Goal: Information Seeking & Learning: Learn about a topic

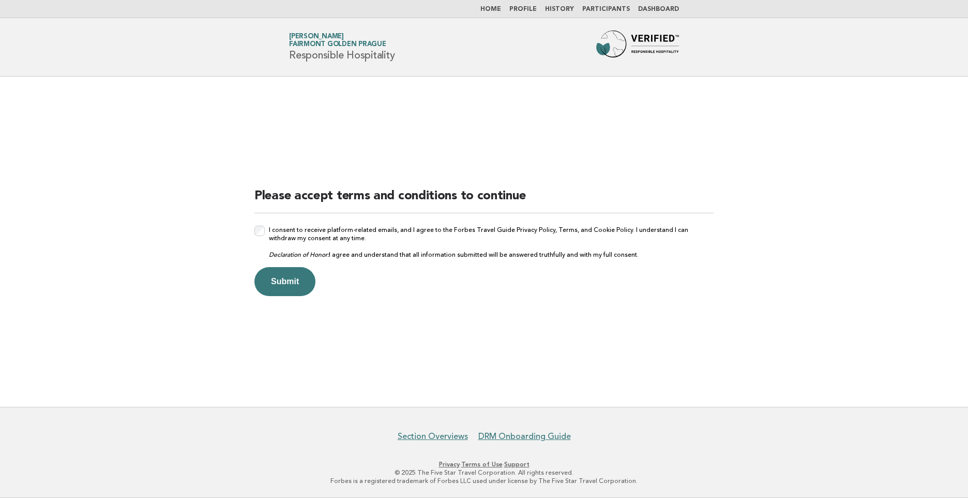
click at [282, 293] on button "Submit" at bounding box center [284, 281] width 61 height 29
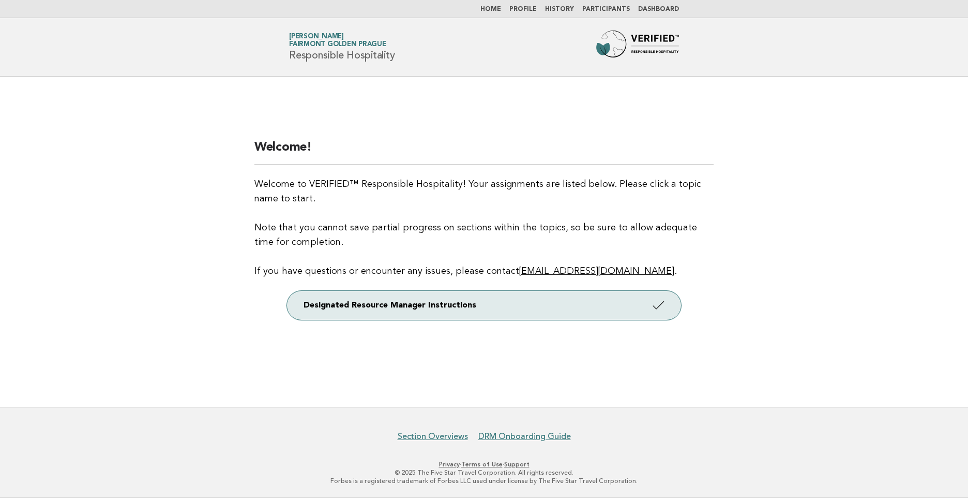
click at [652, 10] on link "Dashboard" at bounding box center [658, 9] width 41 height 6
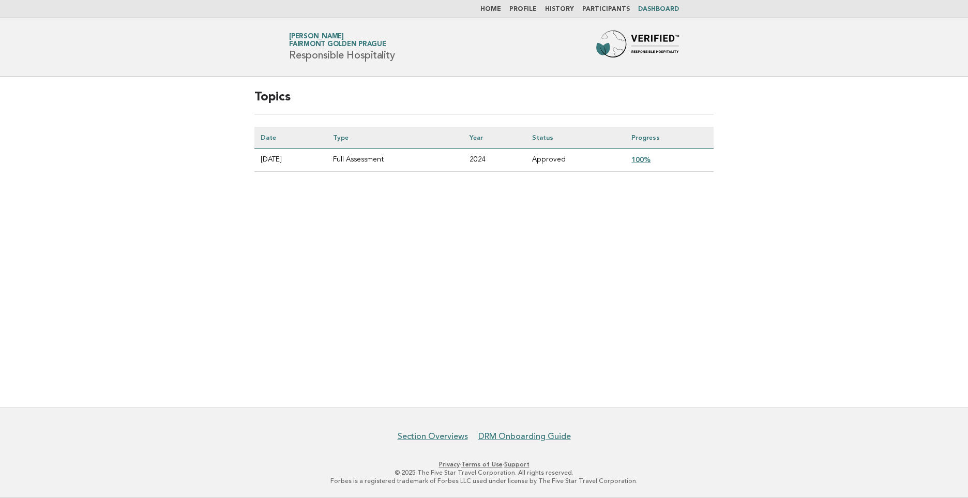
click at [649, 157] on link "100%" at bounding box center [640, 159] width 19 height 8
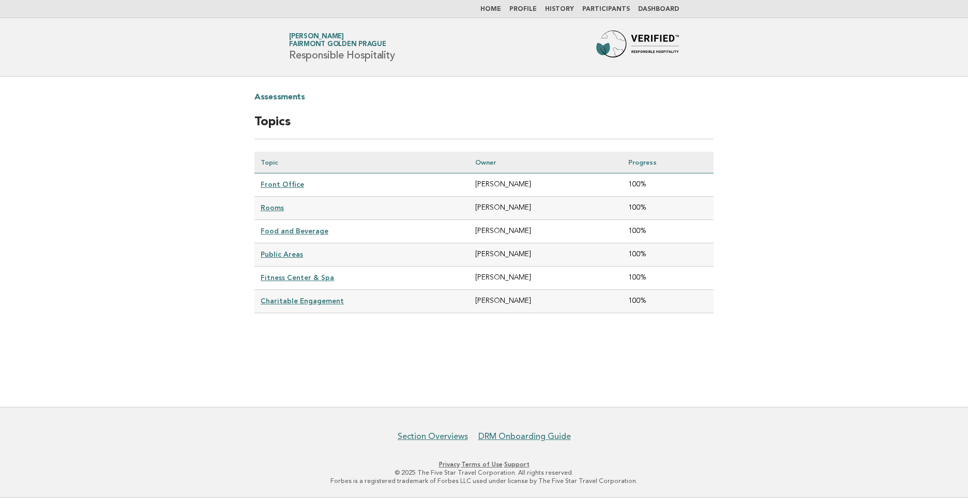
click at [562, 11] on link "History" at bounding box center [559, 9] width 29 height 6
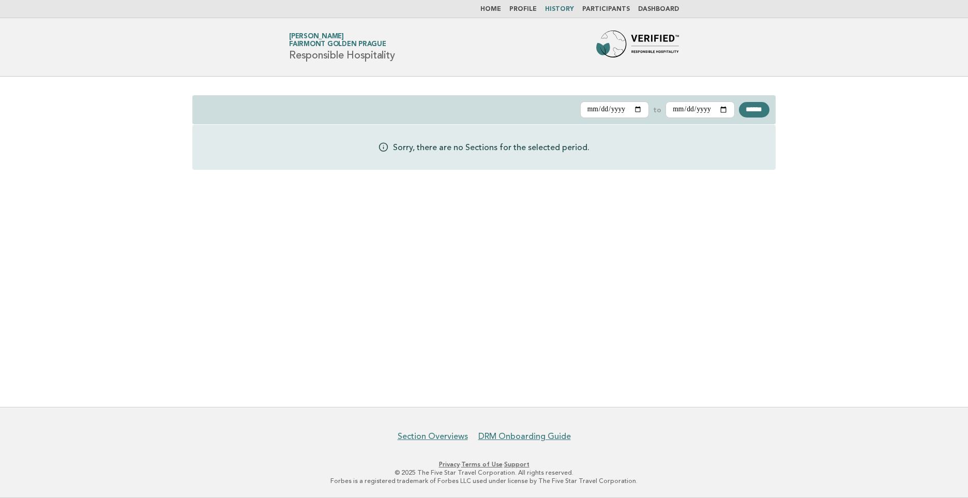
click at [668, 5] on li "Dashboard" at bounding box center [658, 9] width 41 height 8
click at [535, 8] on link "Profile" at bounding box center [522, 9] width 27 height 6
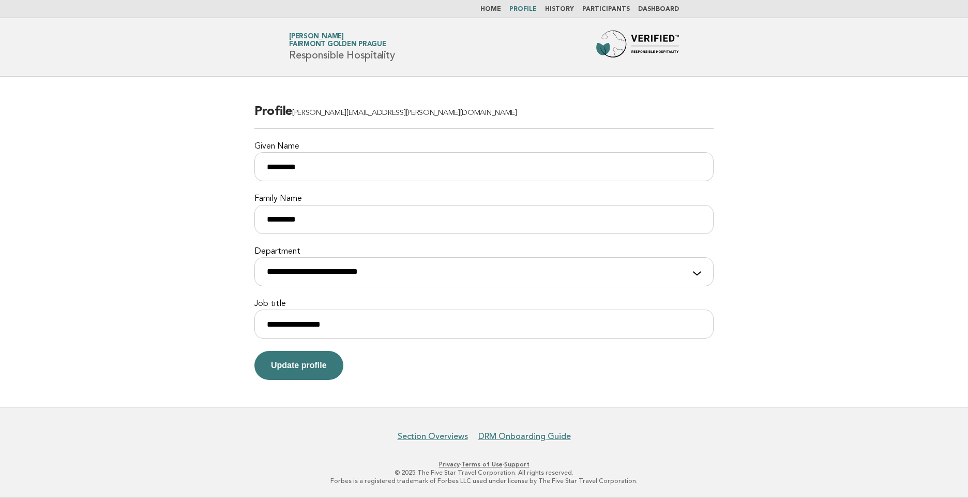
click at [501, 9] on link "Home" at bounding box center [490, 9] width 21 height 6
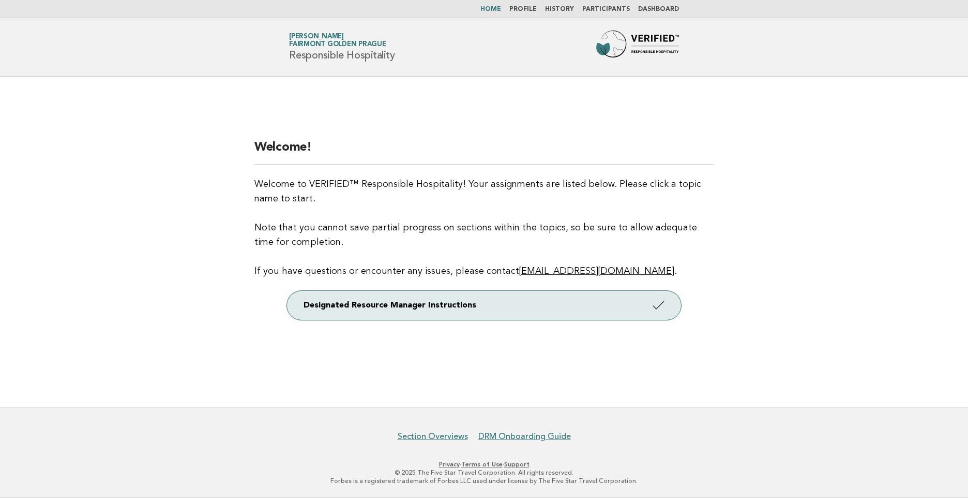
click at [666, 11] on link "Dashboard" at bounding box center [658, 9] width 41 height 6
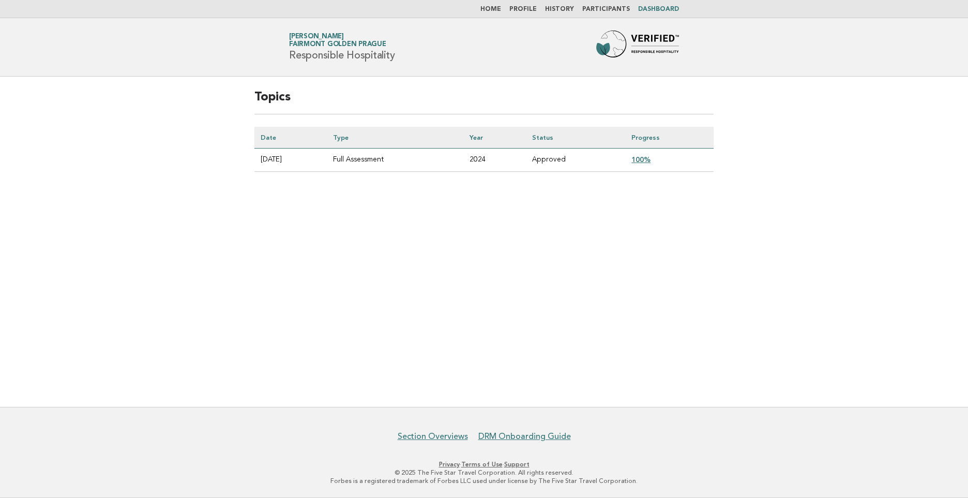
click at [649, 160] on link "100%" at bounding box center [640, 159] width 19 height 8
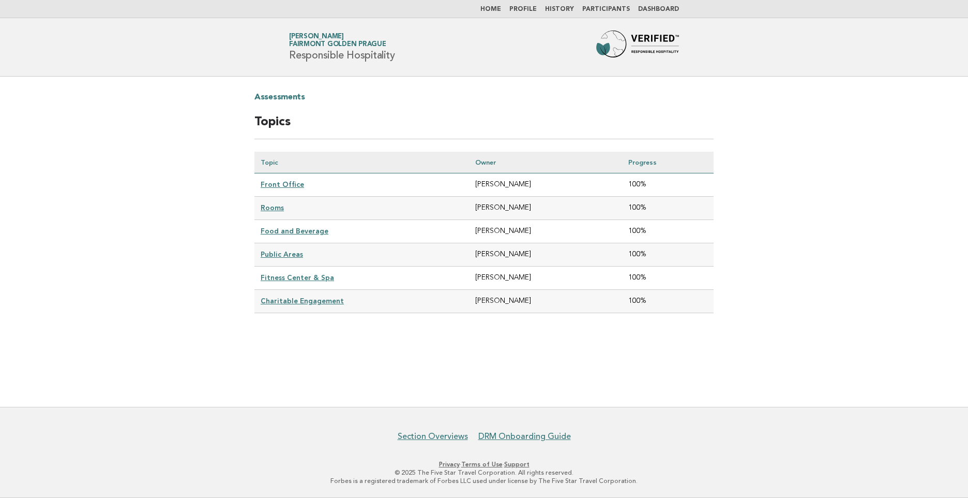
click at [285, 184] on link "Front Office" at bounding box center [282, 184] width 43 height 8
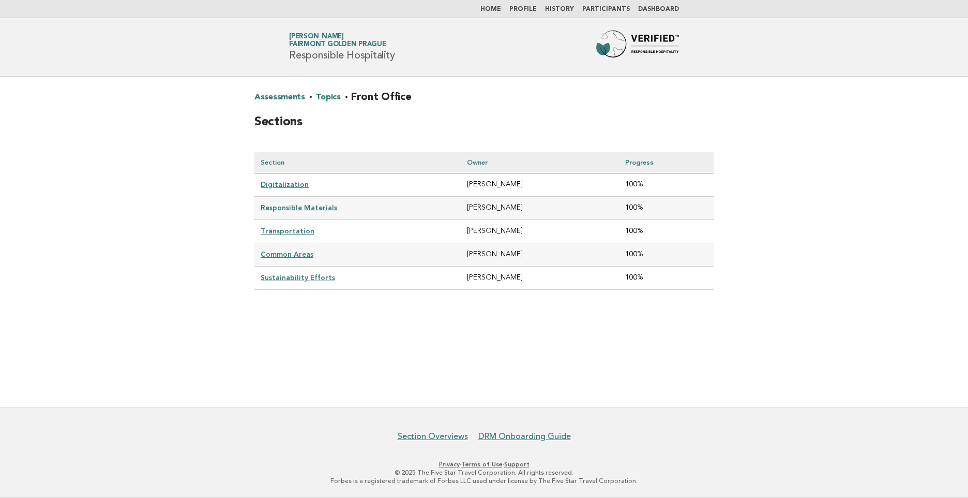
click at [285, 184] on link "Digitalization" at bounding box center [285, 184] width 48 height 8
